Goal: Contribute content: Contribute content

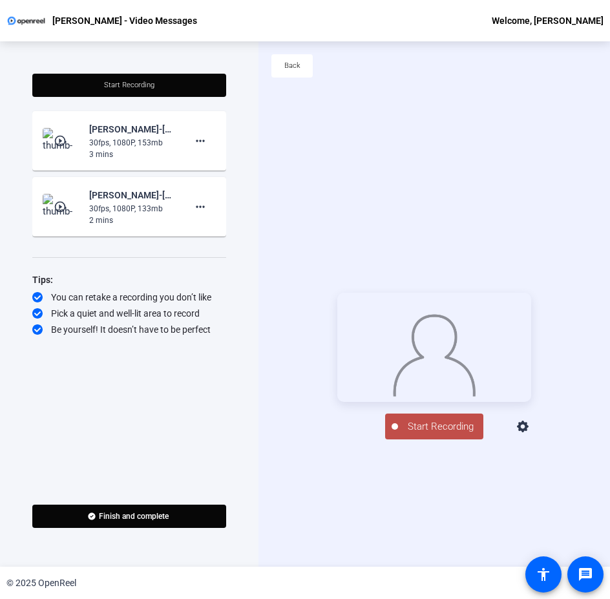
click at [460, 434] on span "Start Recording" at bounding box center [440, 427] width 85 height 15
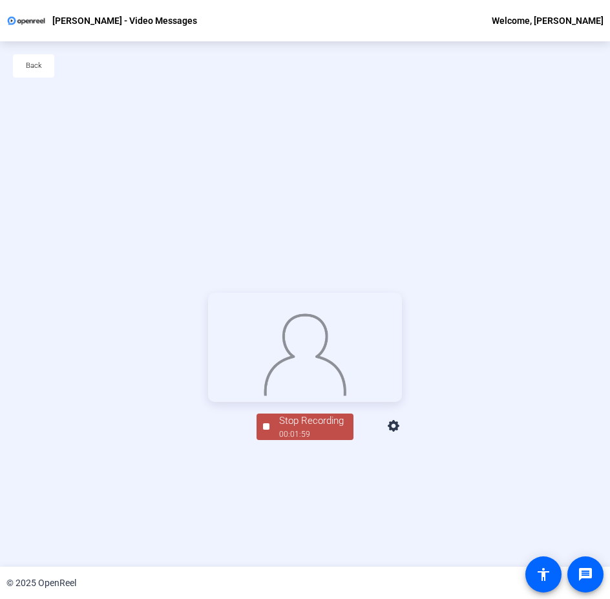
click at [297, 440] on div "Stop Recording 00:01:59 person Hide Overlay flip Flip Camera Camera" at bounding box center [305, 425] width 194 height 28
click at [296, 429] on div "Stop Recording" at bounding box center [311, 421] width 65 height 15
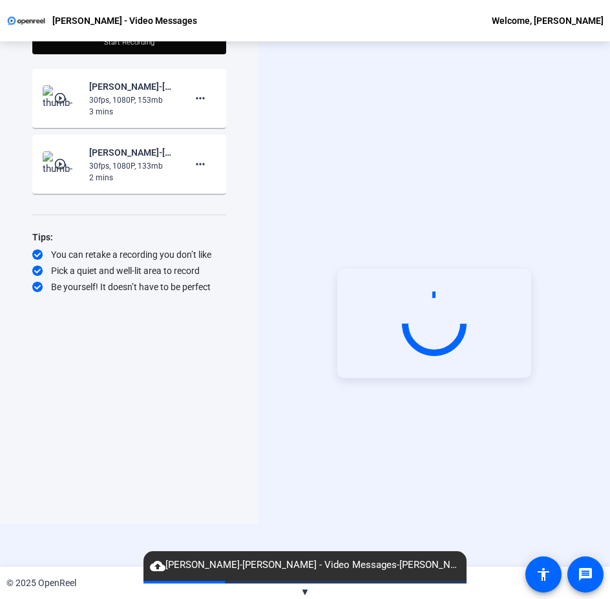
scroll to position [62, 0]
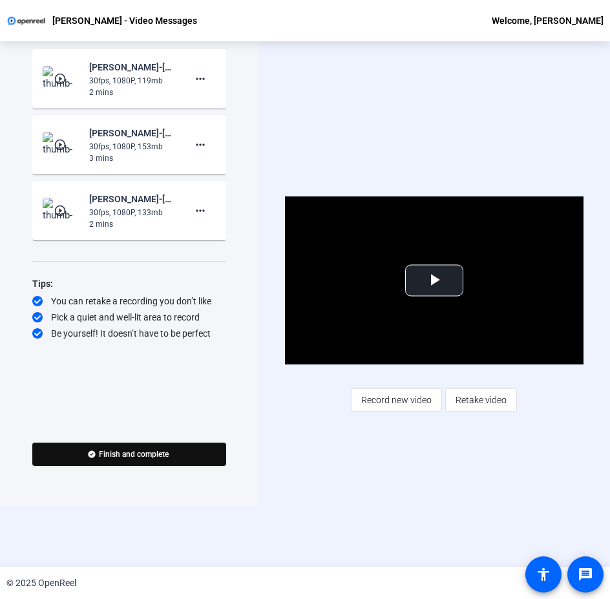
click at [140, 453] on span "Finish and complete" at bounding box center [134, 454] width 70 height 10
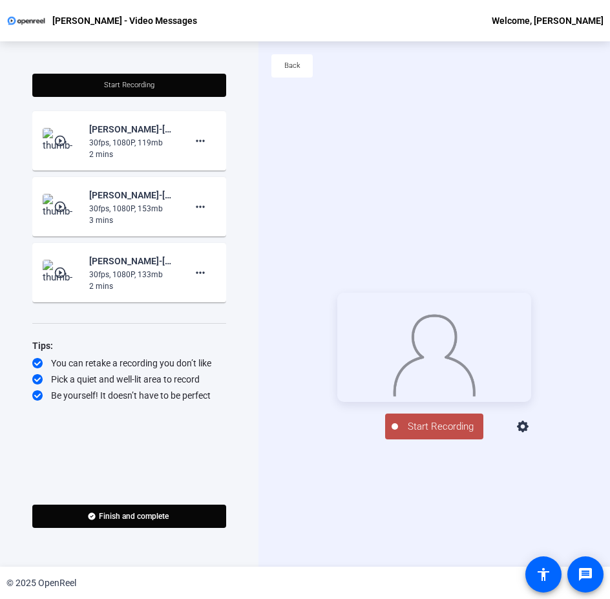
click at [432, 434] on span "Start Recording" at bounding box center [440, 427] width 85 height 15
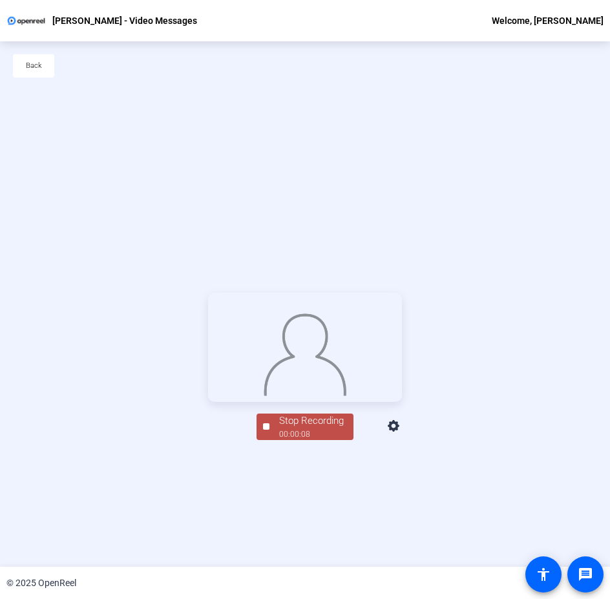
click at [335, 440] on div "00:00:08" at bounding box center [311, 435] width 65 height 12
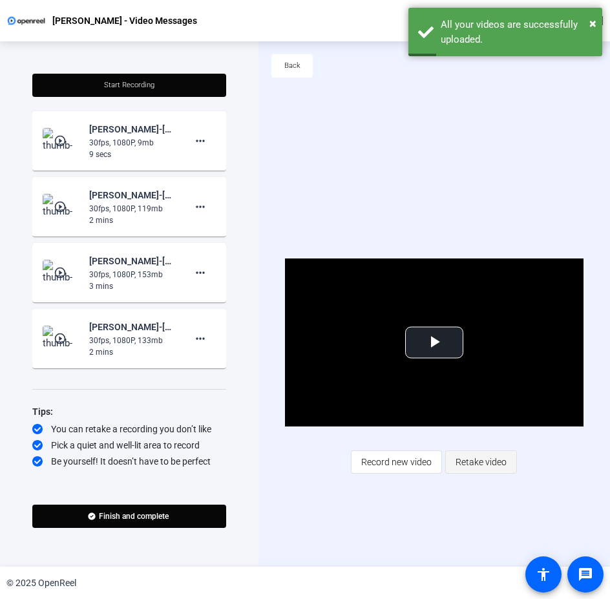
click at [475, 460] on span "Retake video" at bounding box center [481, 462] width 51 height 25
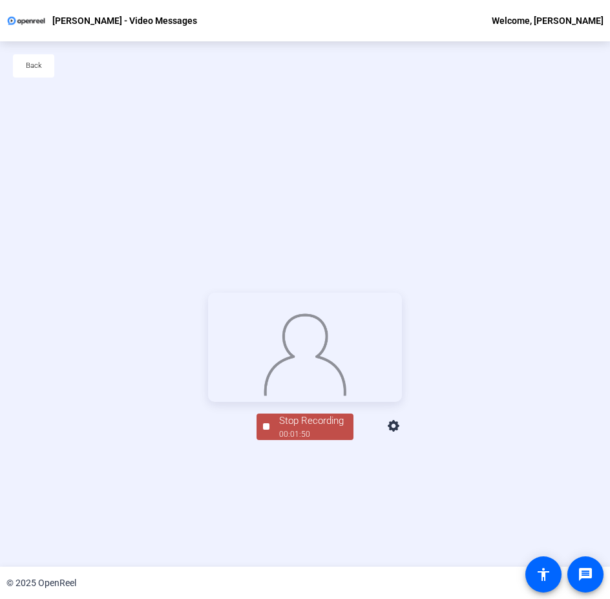
click at [288, 440] on div "00:01:50" at bounding box center [311, 435] width 65 height 12
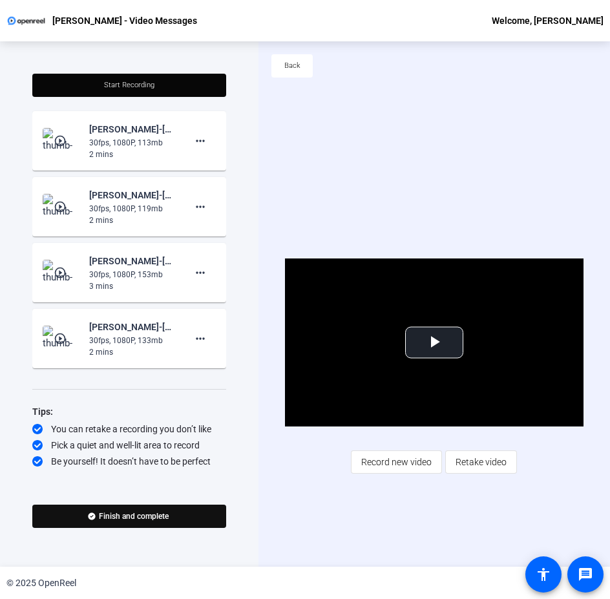
click at [126, 520] on span "Finish and complete" at bounding box center [134, 516] width 70 height 10
